Goal: Task Accomplishment & Management: Use online tool/utility

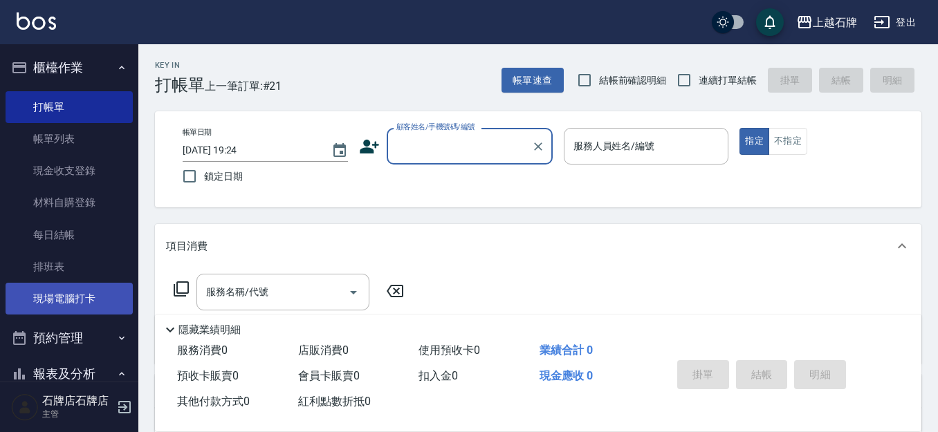
click at [58, 311] on link "現場電腦打卡" at bounding box center [69, 299] width 127 height 32
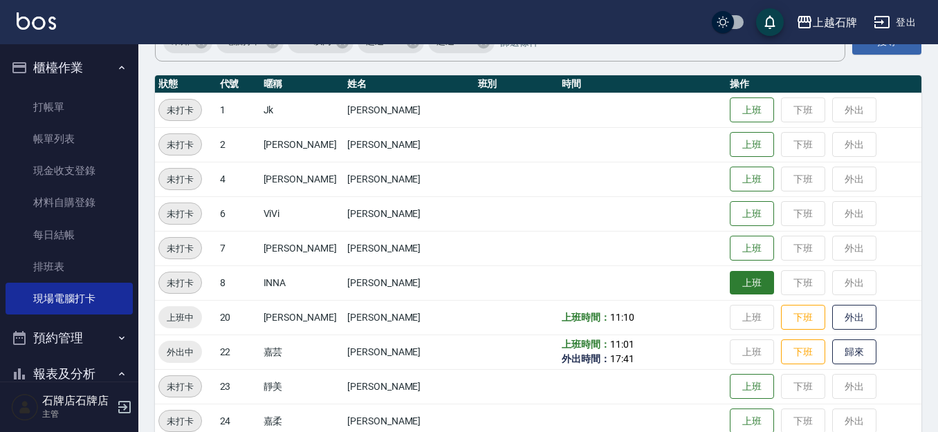
scroll to position [138, 0]
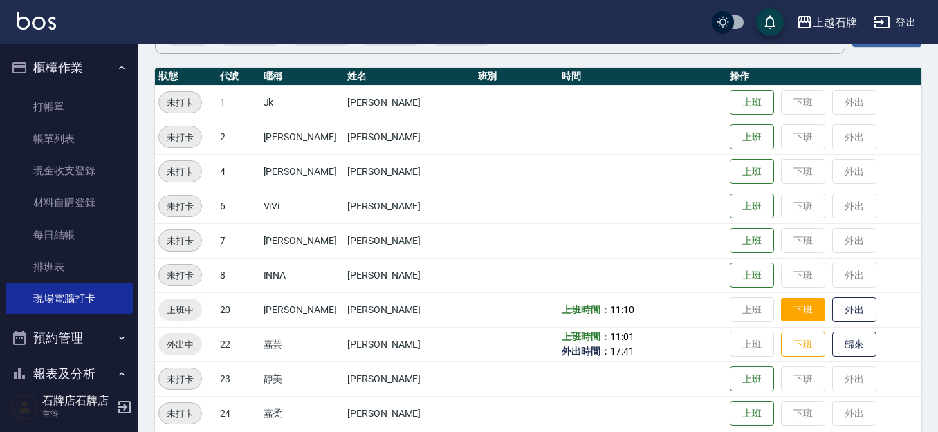
click at [788, 316] on button "下班" at bounding box center [803, 310] width 44 height 24
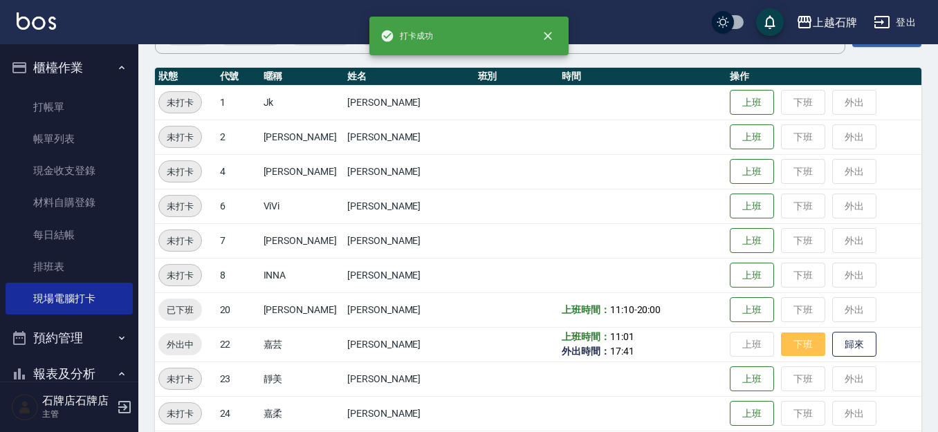
click at [783, 342] on button "下班" at bounding box center [803, 345] width 44 height 24
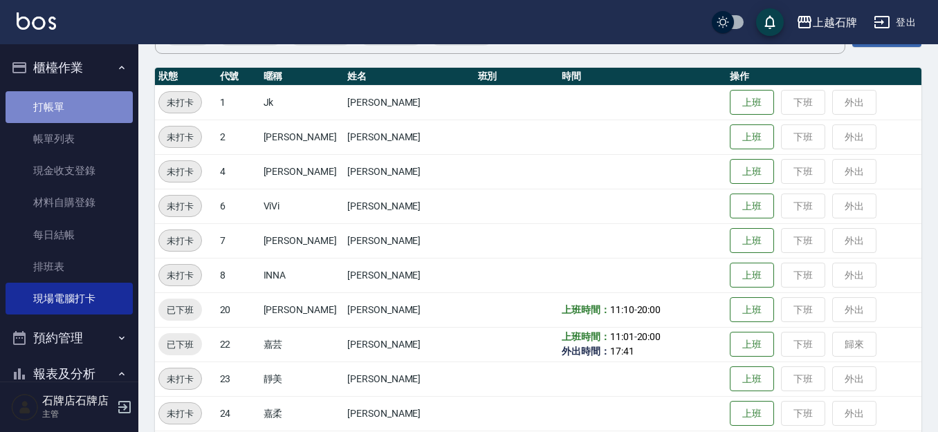
click at [91, 103] on link "打帳單" at bounding box center [69, 107] width 127 height 32
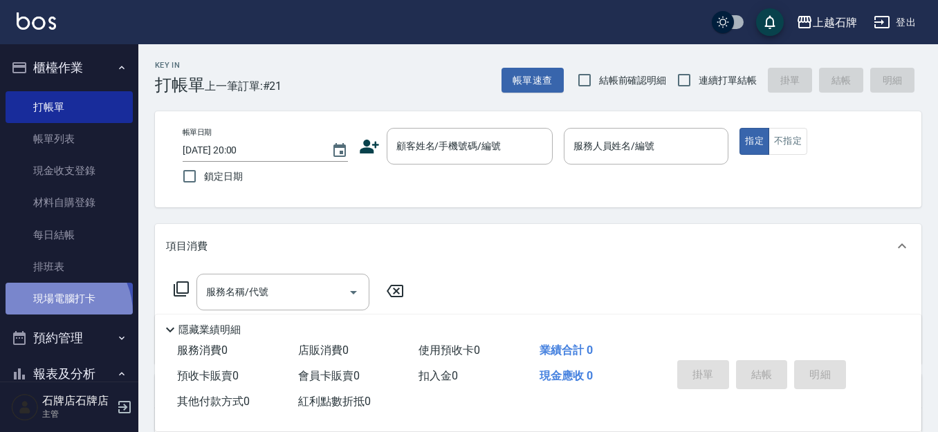
click at [53, 313] on link "現場電腦打卡" at bounding box center [69, 299] width 127 height 32
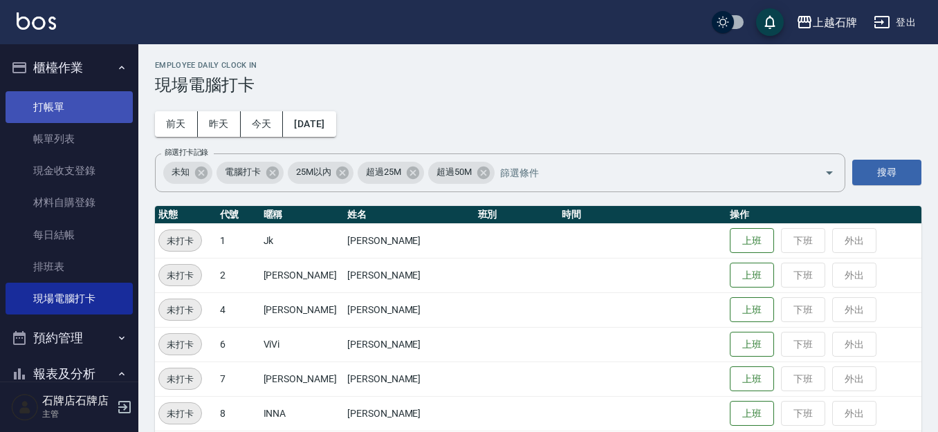
click at [31, 107] on link "打帳單" at bounding box center [69, 107] width 127 height 32
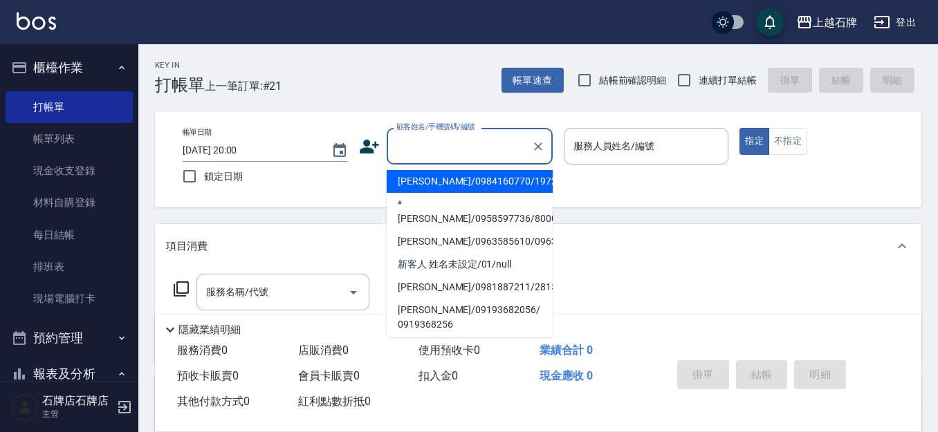
click at [468, 145] on input "顧客姓名/手機號碼/編號" at bounding box center [459, 146] width 133 height 24
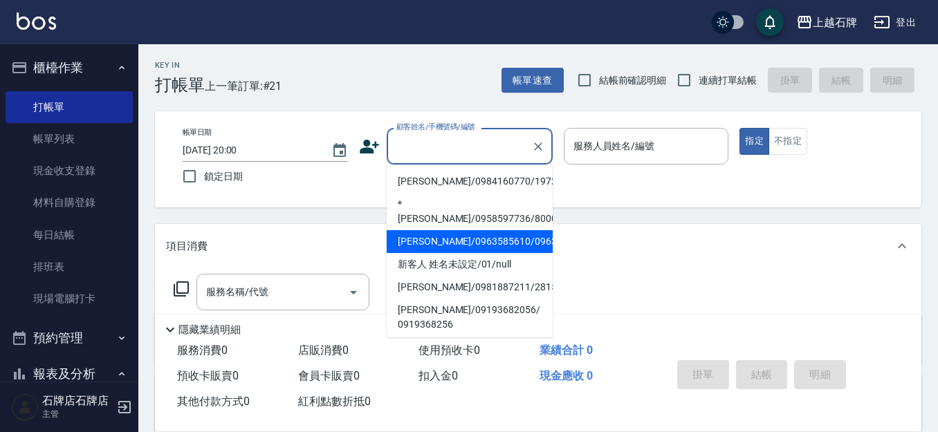
click at [531, 257] on li "新客人 姓名未設定/01/null" at bounding box center [470, 264] width 166 height 23
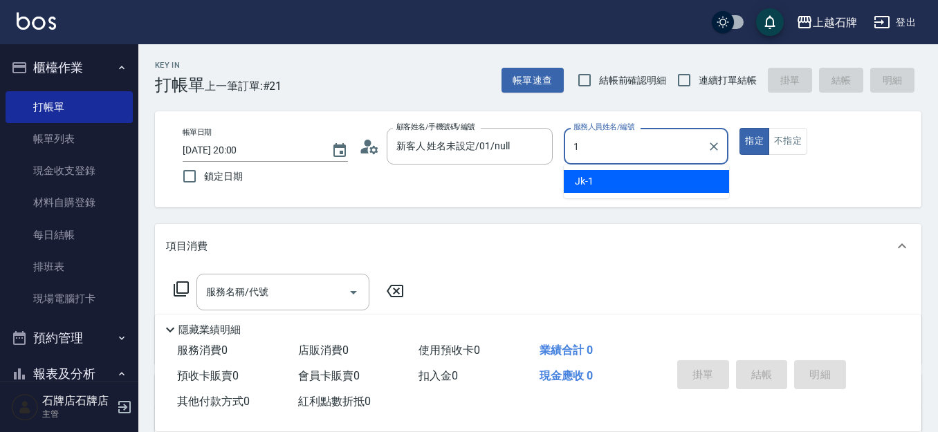
type input "新客人 姓名未設定/01/null"
click at [634, 185] on div "Jk -1" at bounding box center [646, 181] width 165 height 23
type input "Jk-1"
drag, startPoint x: 305, startPoint y: 301, endPoint x: 326, endPoint y: 288, distance: 24.6
click at [304, 301] on input "服務名稱/代號" at bounding box center [273, 292] width 140 height 24
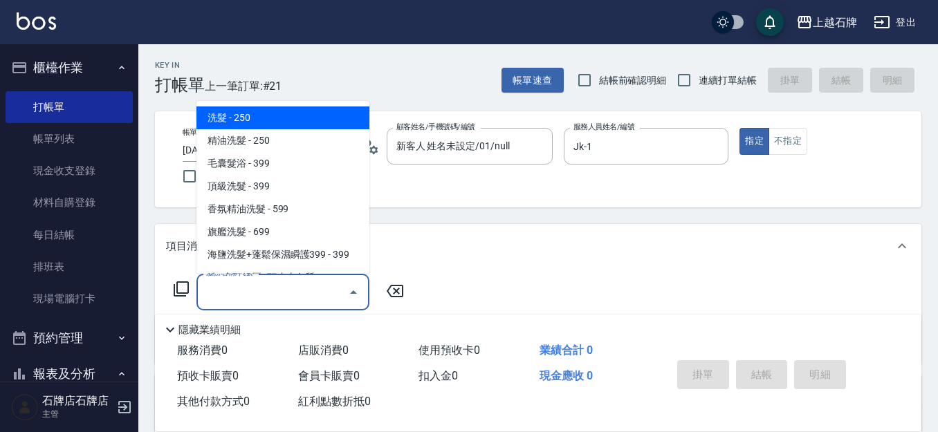
click at [319, 128] on span "洗髮 - 250" at bounding box center [283, 118] width 173 height 23
type input "洗髮(101)"
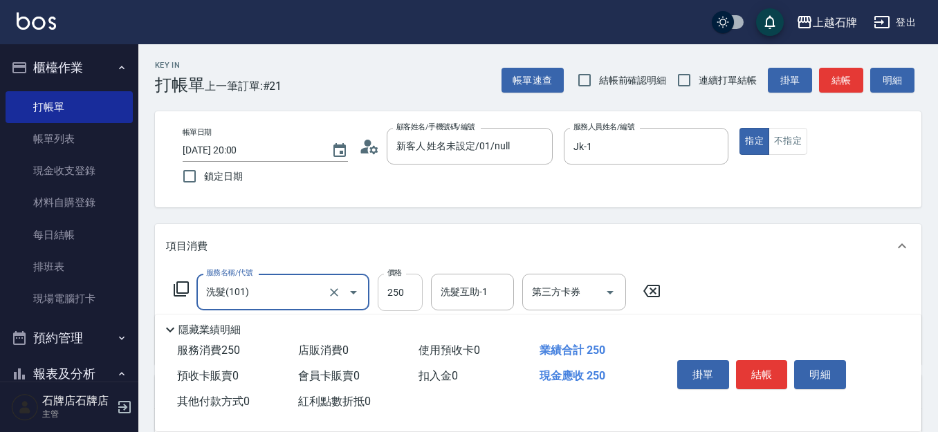
click at [399, 280] on input "250" at bounding box center [400, 292] width 45 height 37
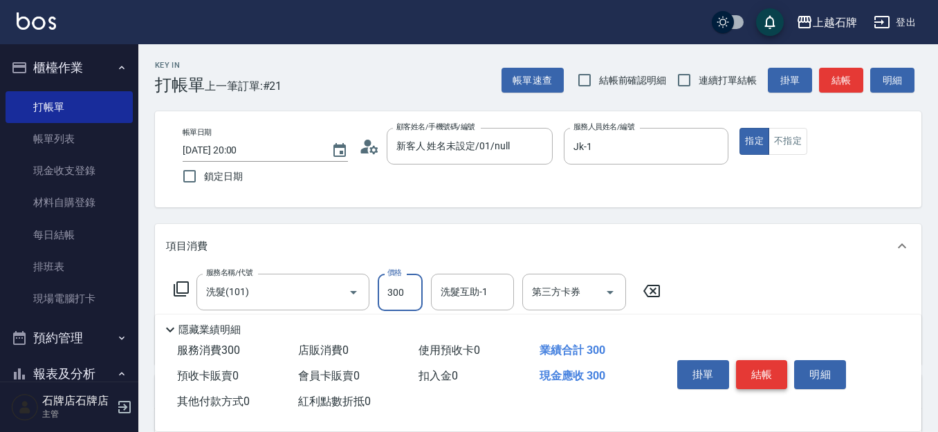
type input "300"
click at [767, 369] on button "結帳" at bounding box center [762, 374] width 52 height 29
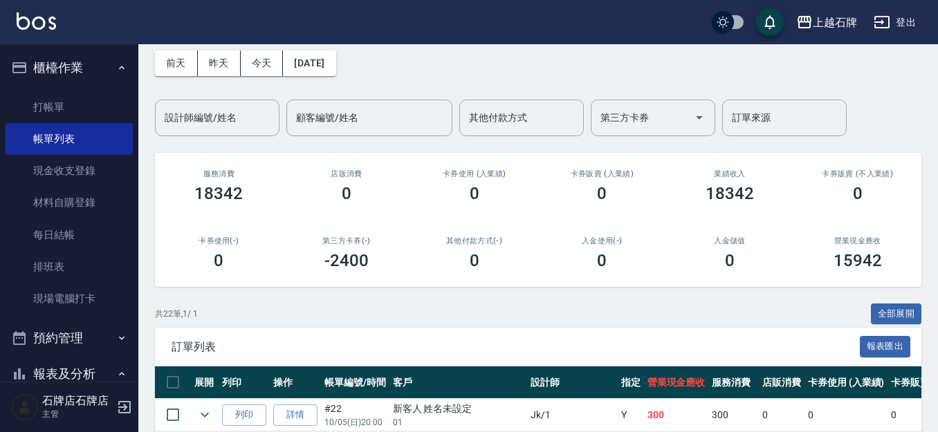
scroll to position [138, 0]
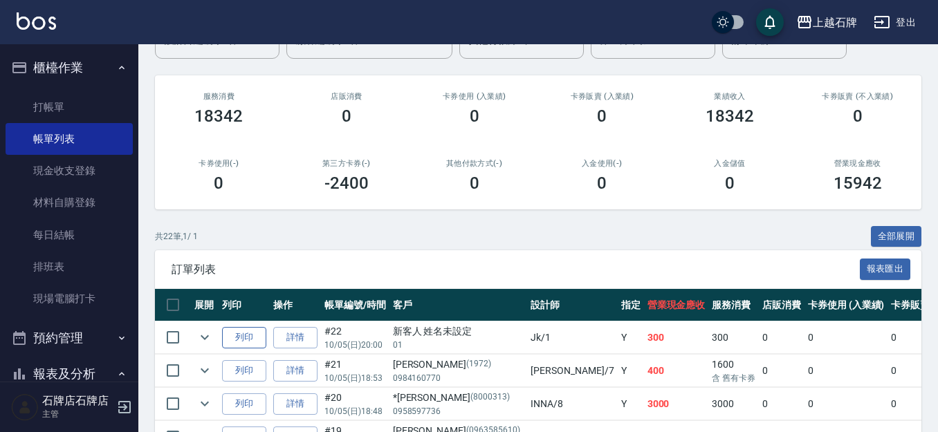
click at [244, 329] on button "列印" at bounding box center [244, 337] width 44 height 21
click at [91, 230] on link "每日結帳" at bounding box center [69, 235] width 127 height 32
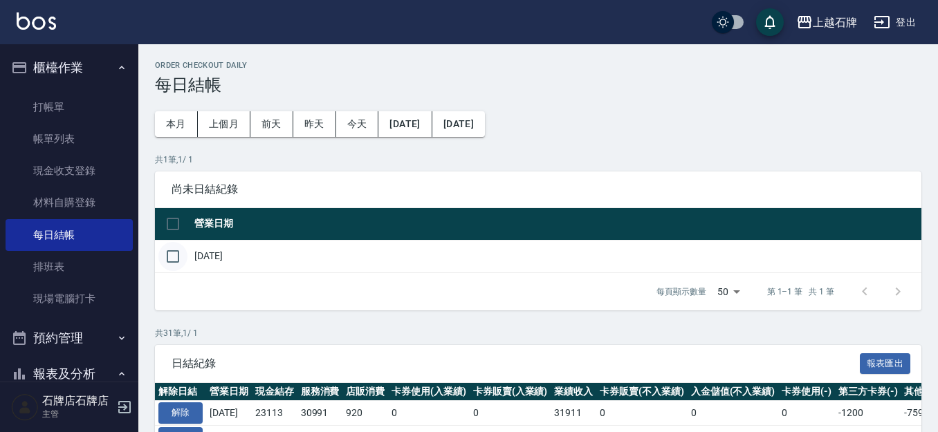
click at [186, 250] on input "checkbox" at bounding box center [172, 256] width 29 height 29
checkbox input "true"
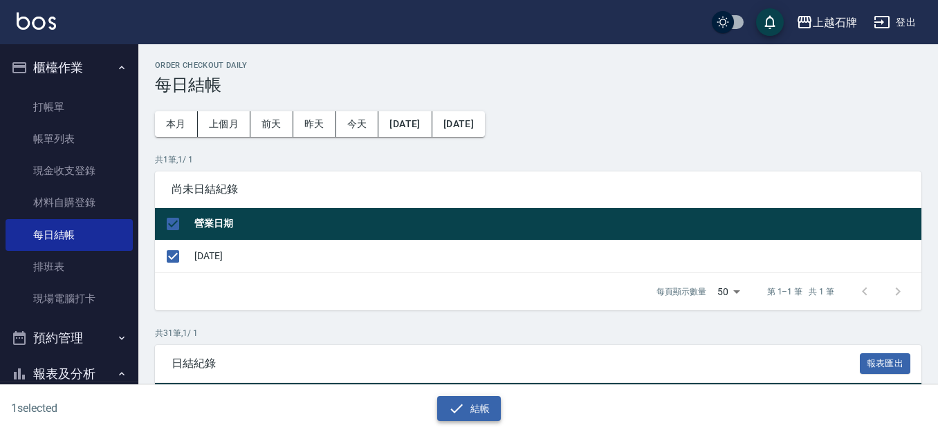
click at [466, 412] on button "結帳" at bounding box center [469, 409] width 64 height 26
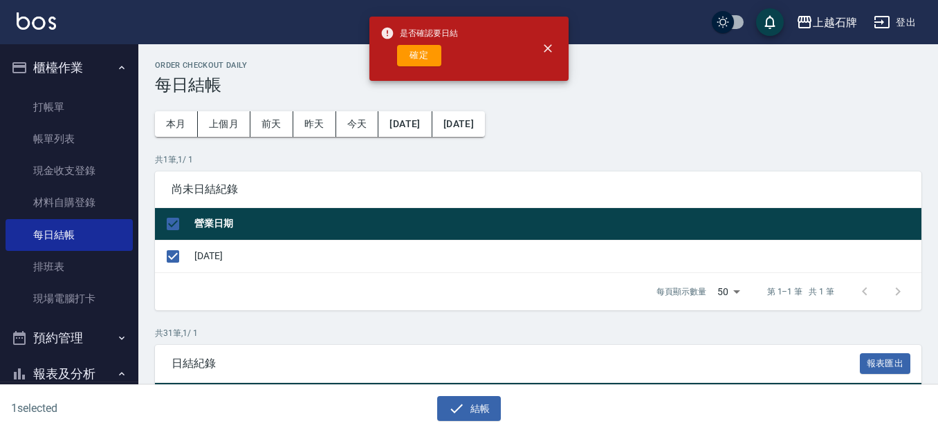
click at [430, 60] on button "確定" at bounding box center [419, 55] width 44 height 21
checkbox input "false"
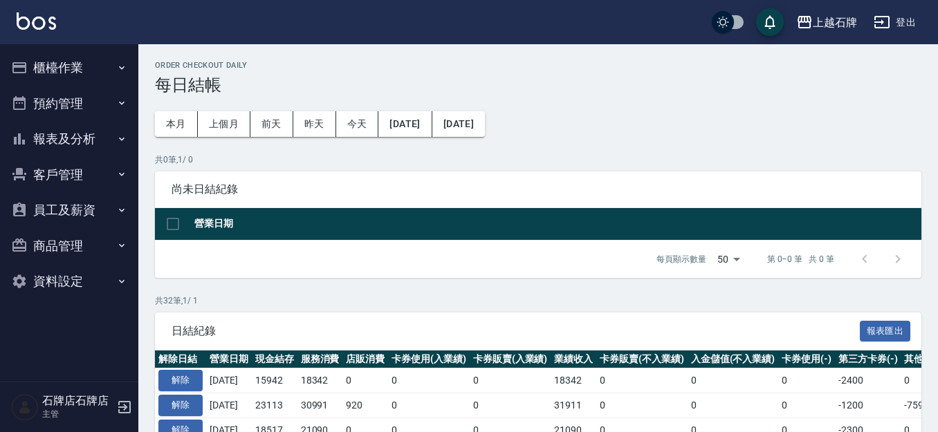
click at [93, 142] on button "報表及分析" at bounding box center [69, 139] width 127 height 36
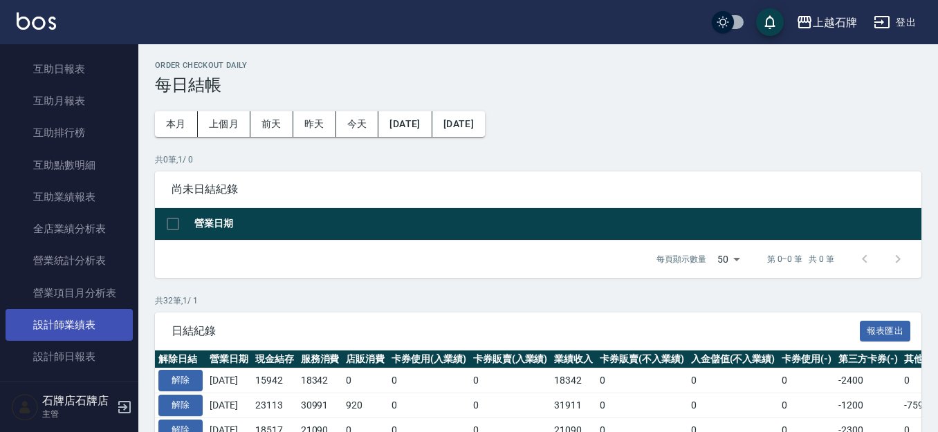
scroll to position [346, 0]
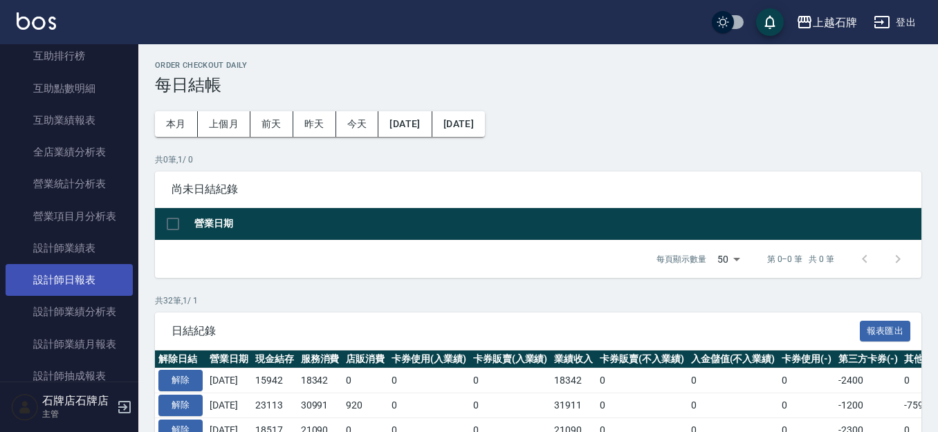
click at [104, 275] on link "設計師日報表" at bounding box center [69, 280] width 127 height 32
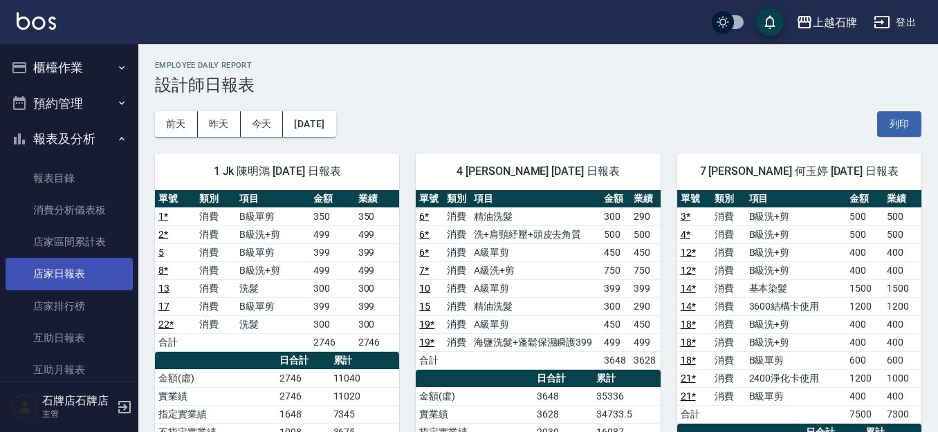
click at [113, 267] on link "店家日報表" at bounding box center [69, 274] width 127 height 32
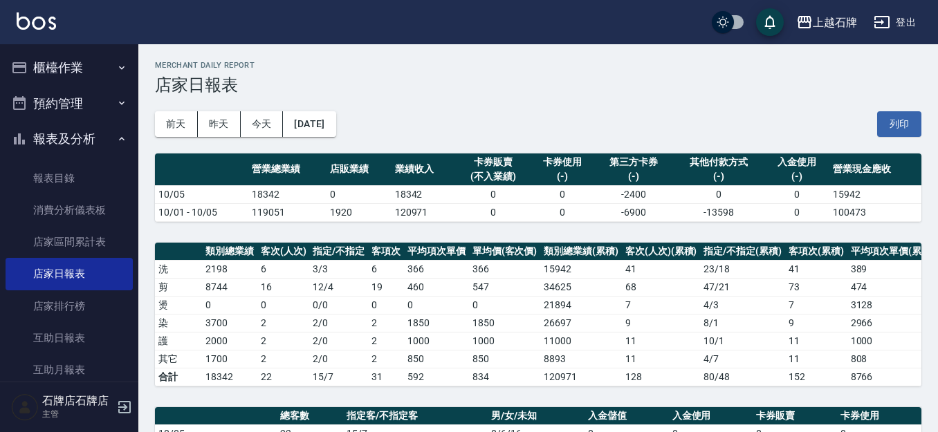
scroll to position [8, 0]
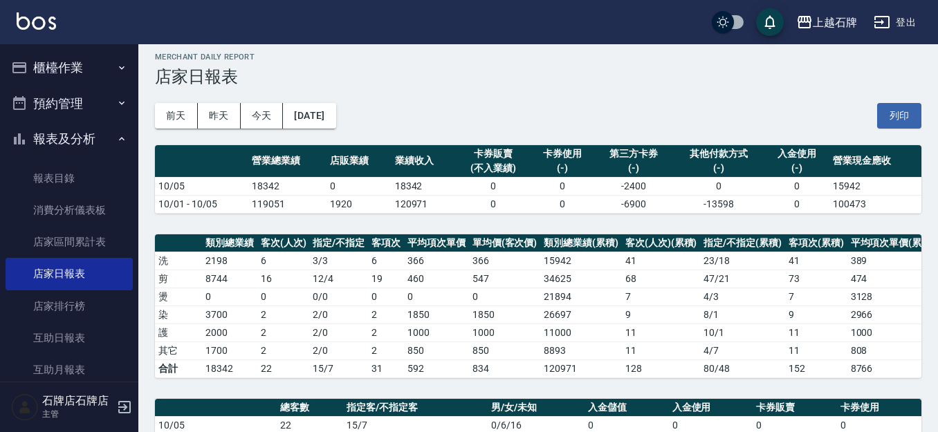
drag, startPoint x: 819, startPoint y: 94, endPoint x: 897, endPoint y: 8, distance: 116.5
click at [820, 94] on div "前天 昨天 今天 2025/10/05 列印" at bounding box center [538, 115] width 767 height 59
